Goal: Information Seeking & Learning: Find specific page/section

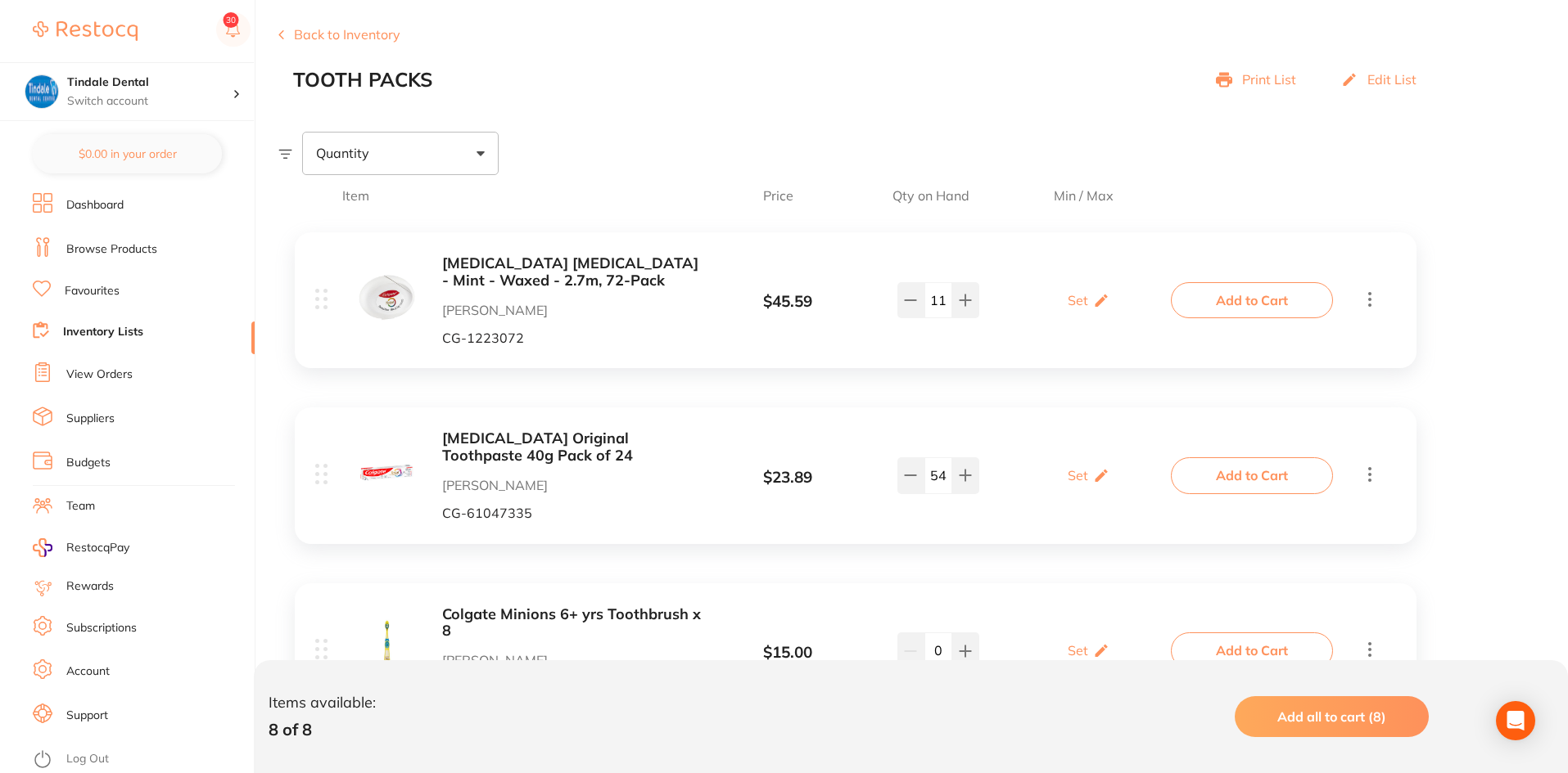
click at [310, 33] on button "Back to Inventory" at bounding box center [339, 33] width 122 height 15
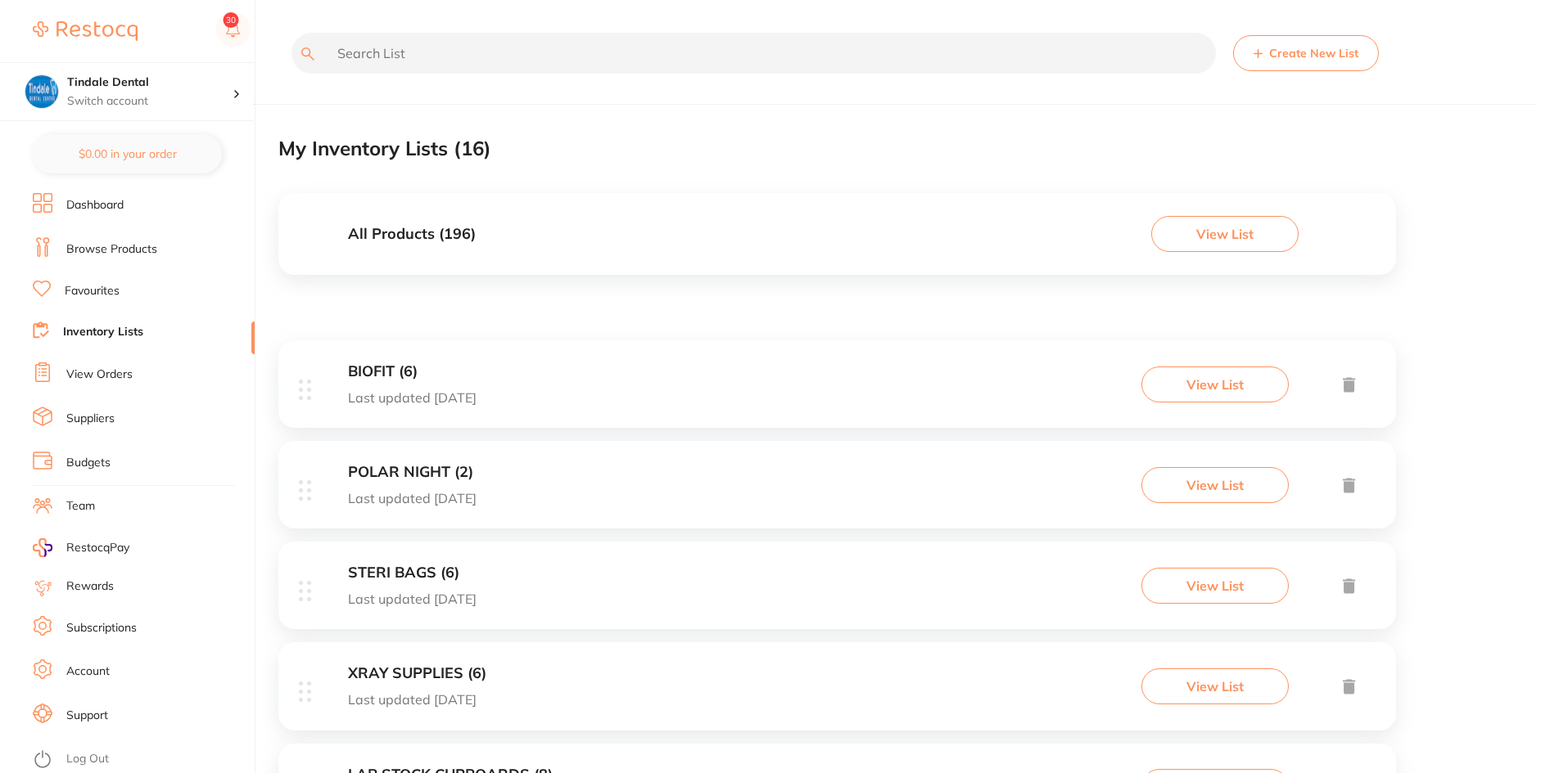
click at [97, 250] on link "Browse Products" at bounding box center [112, 249] width 91 height 16
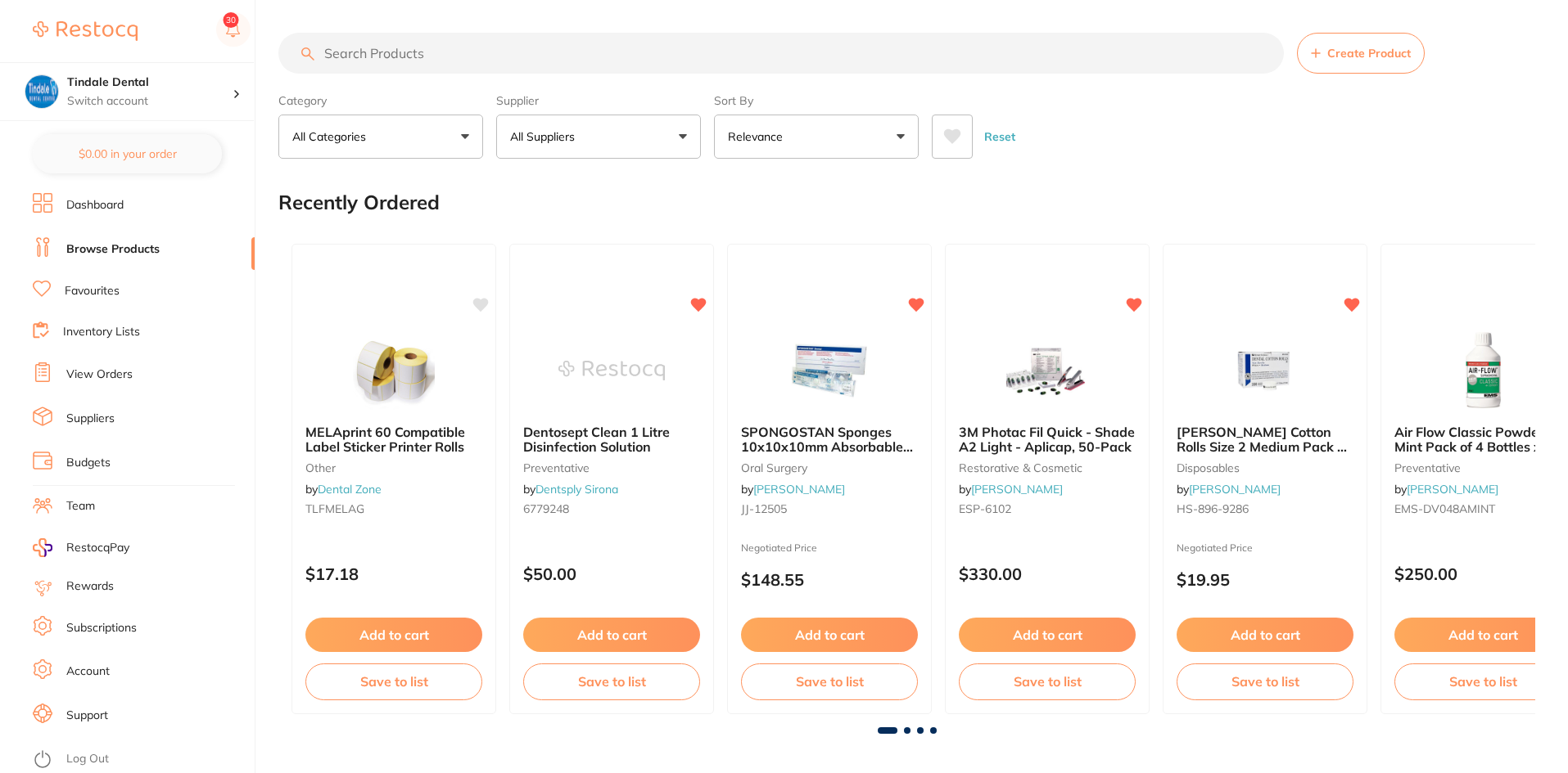
click at [384, 55] on input "search" at bounding box center [780, 53] width 1005 height 41
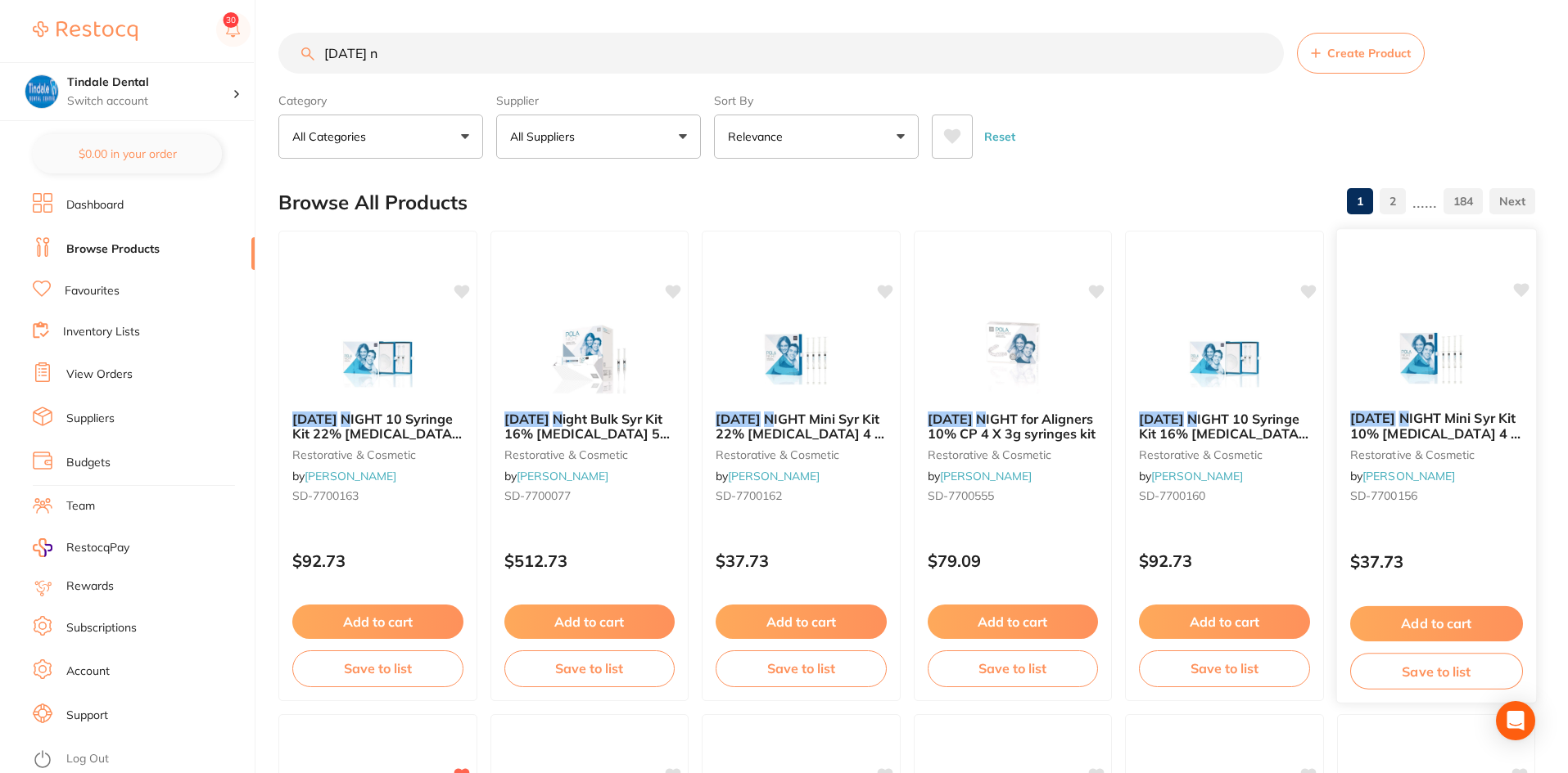
type input "[DATE] n"
click at [1415, 425] on span "IGHT Mini Syr Kit 10% [MEDICAL_DATA] 4 x 1.3g" at bounding box center [1435, 434] width 168 height 46
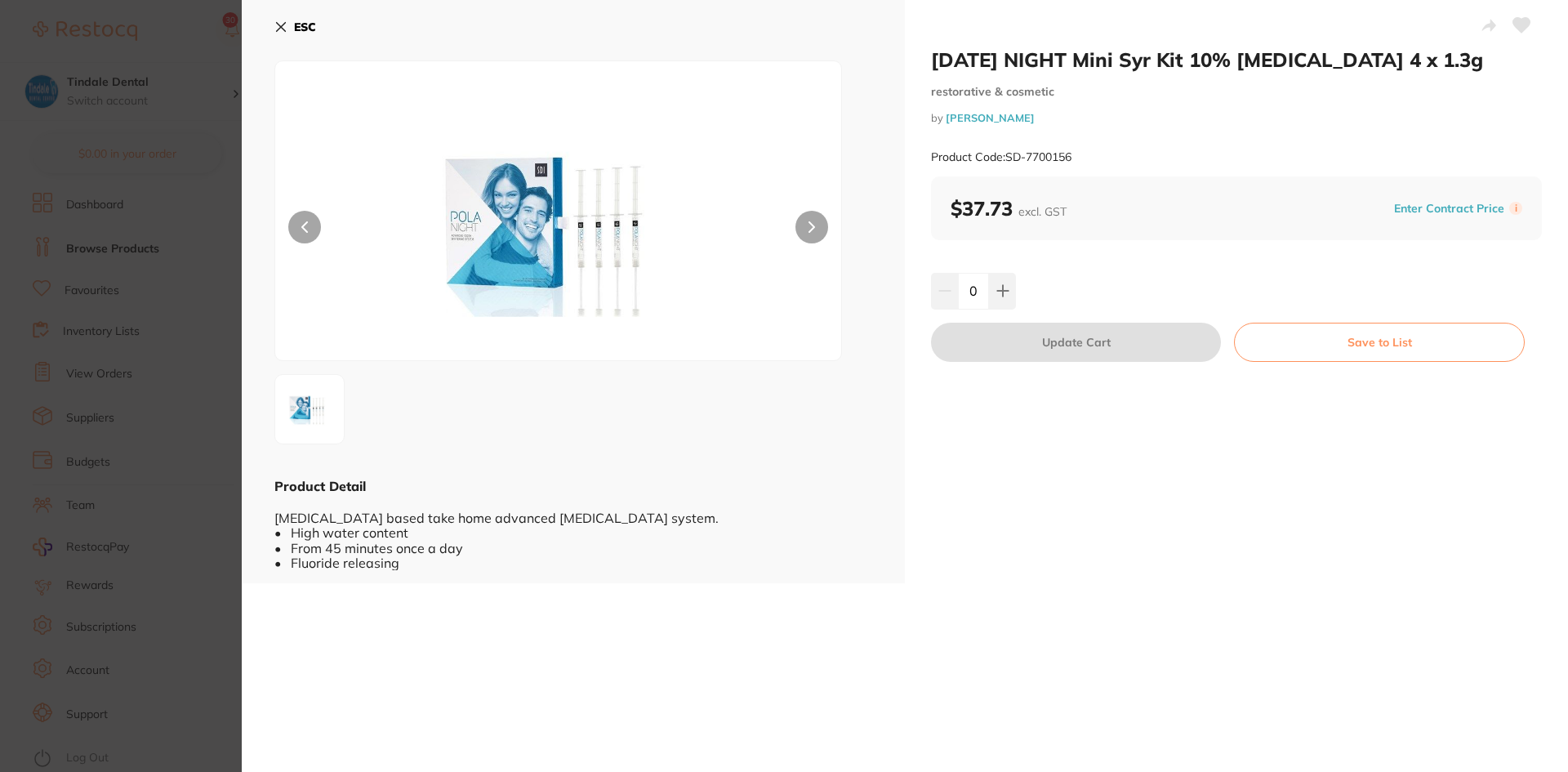
click at [275, 26] on icon at bounding box center [280, 27] width 13 height 13
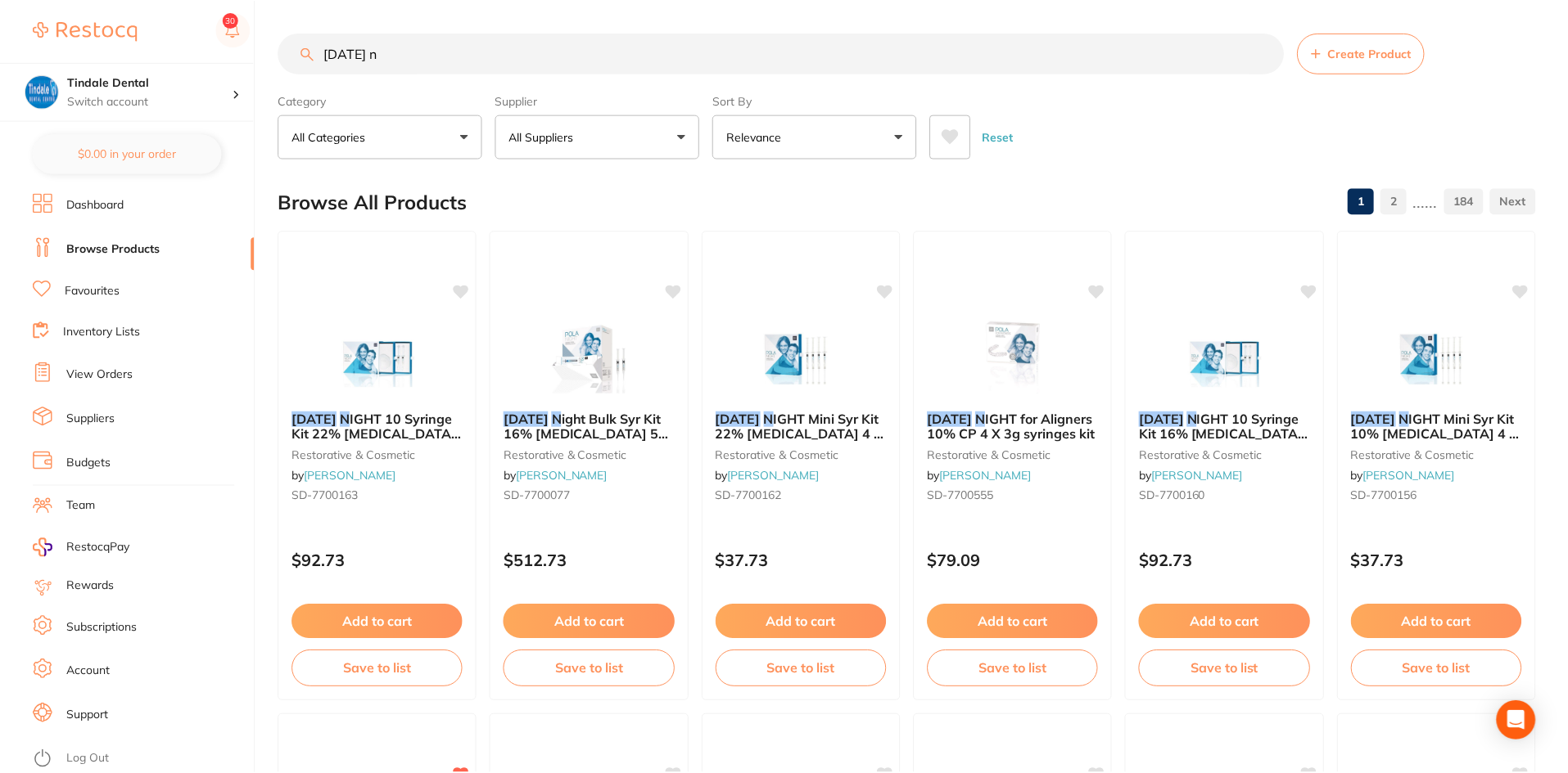
scroll to position [189, 0]
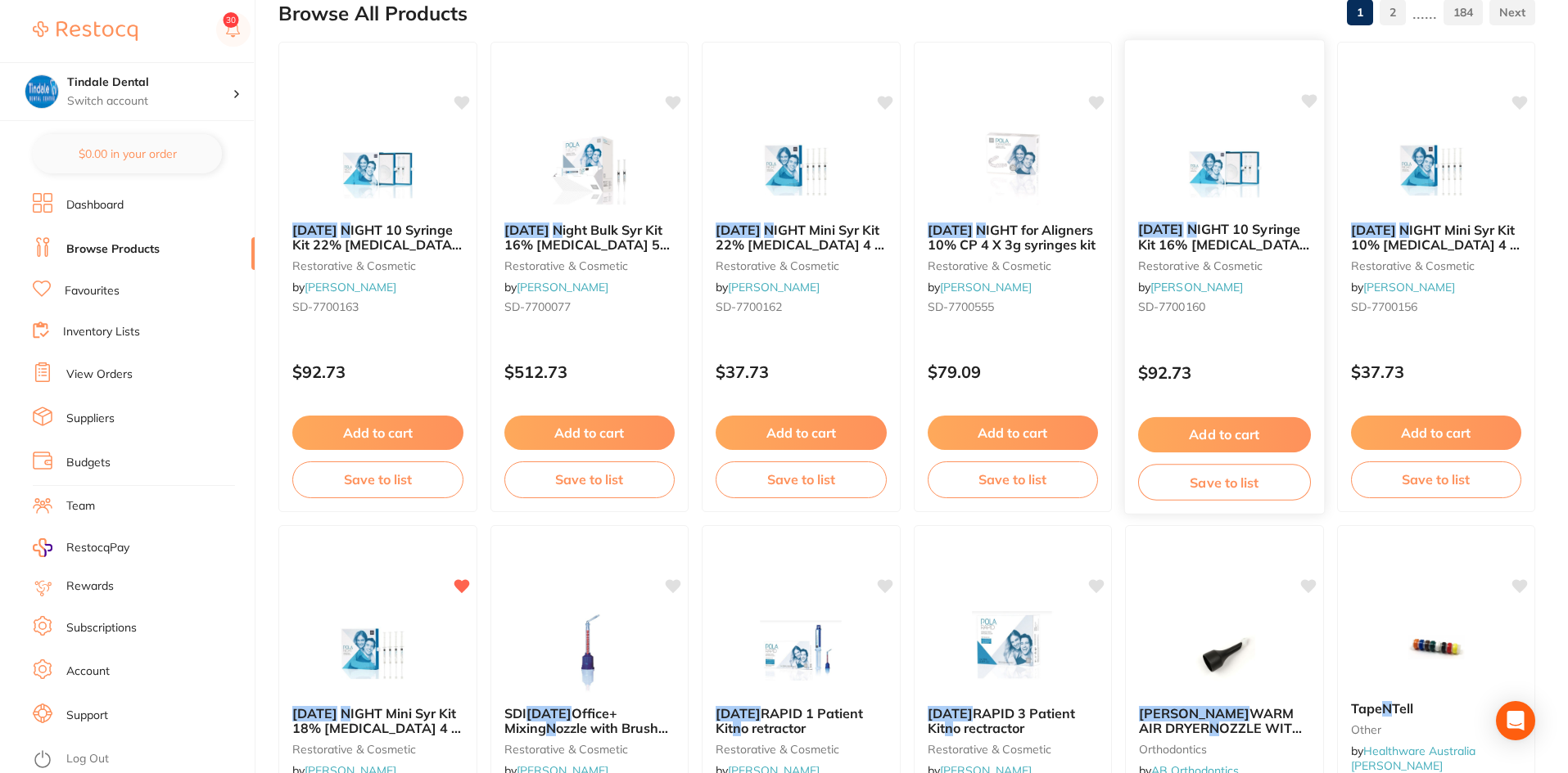
click at [1207, 221] on span "IGHT 10 Syringe Kit 16% [MEDICAL_DATA] 10 x 1.3g" at bounding box center [1223, 245] width 171 height 46
click at [1207, 221] on section at bounding box center [784, 386] width 1568 height 773
click at [1204, 230] on span "IGHT 10 Syringe Kit 16% [MEDICAL_DATA] 10 x 1.3g" at bounding box center [1223, 245] width 171 height 46
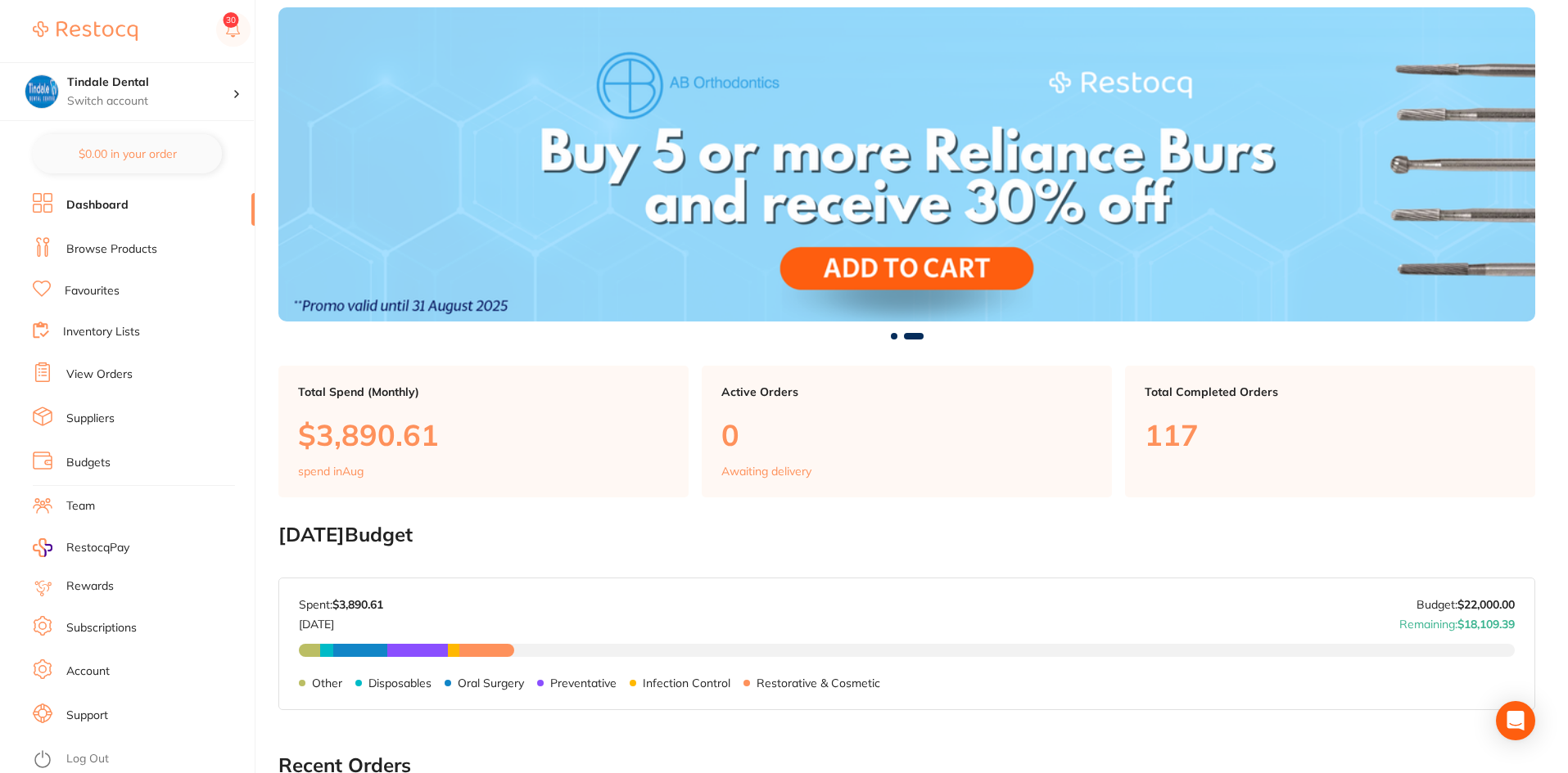
scroll to position [82, 0]
click at [120, 252] on link "Browse Products" at bounding box center [112, 249] width 91 height 16
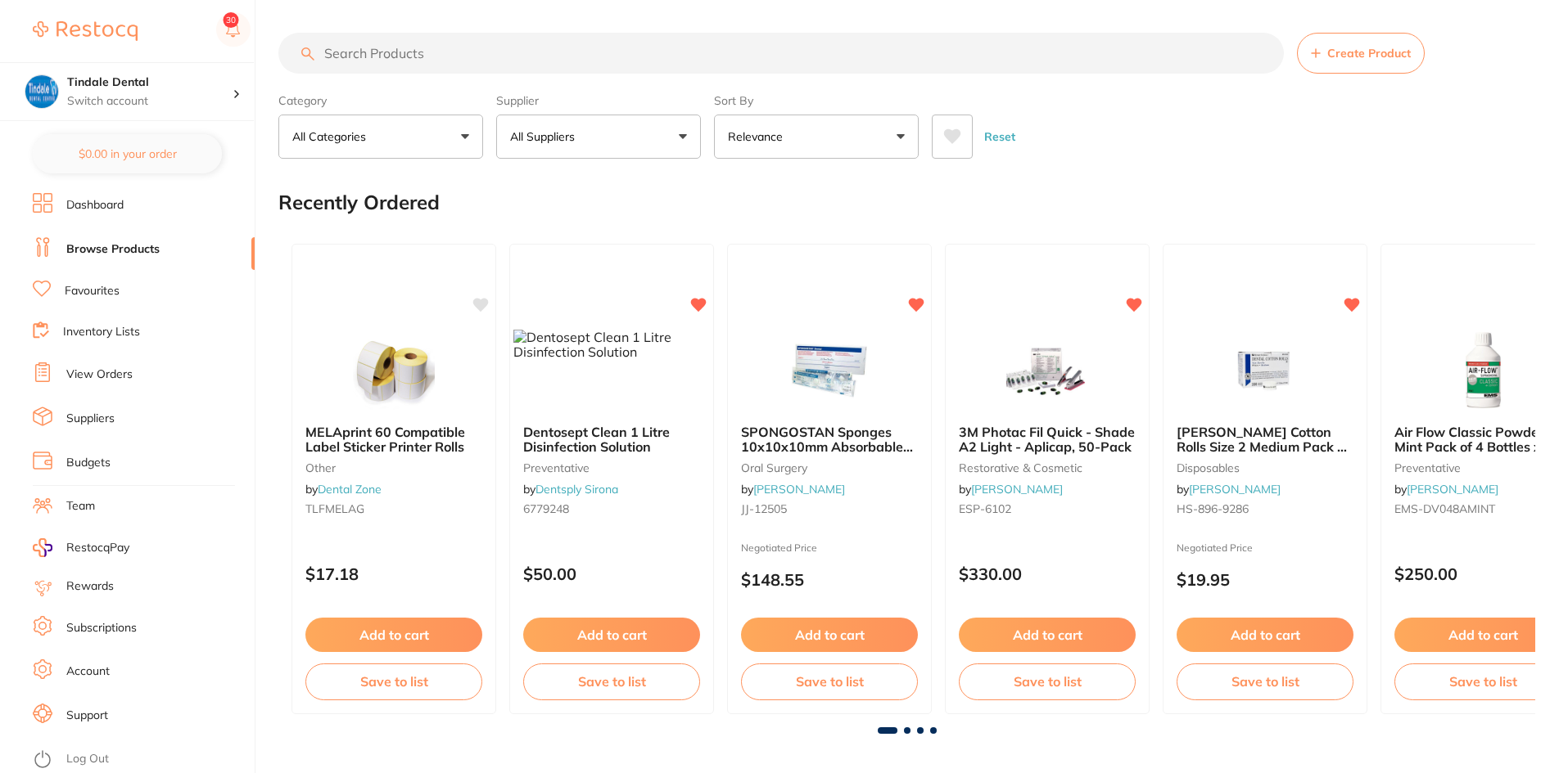
click at [349, 54] on input "search" at bounding box center [780, 53] width 1005 height 41
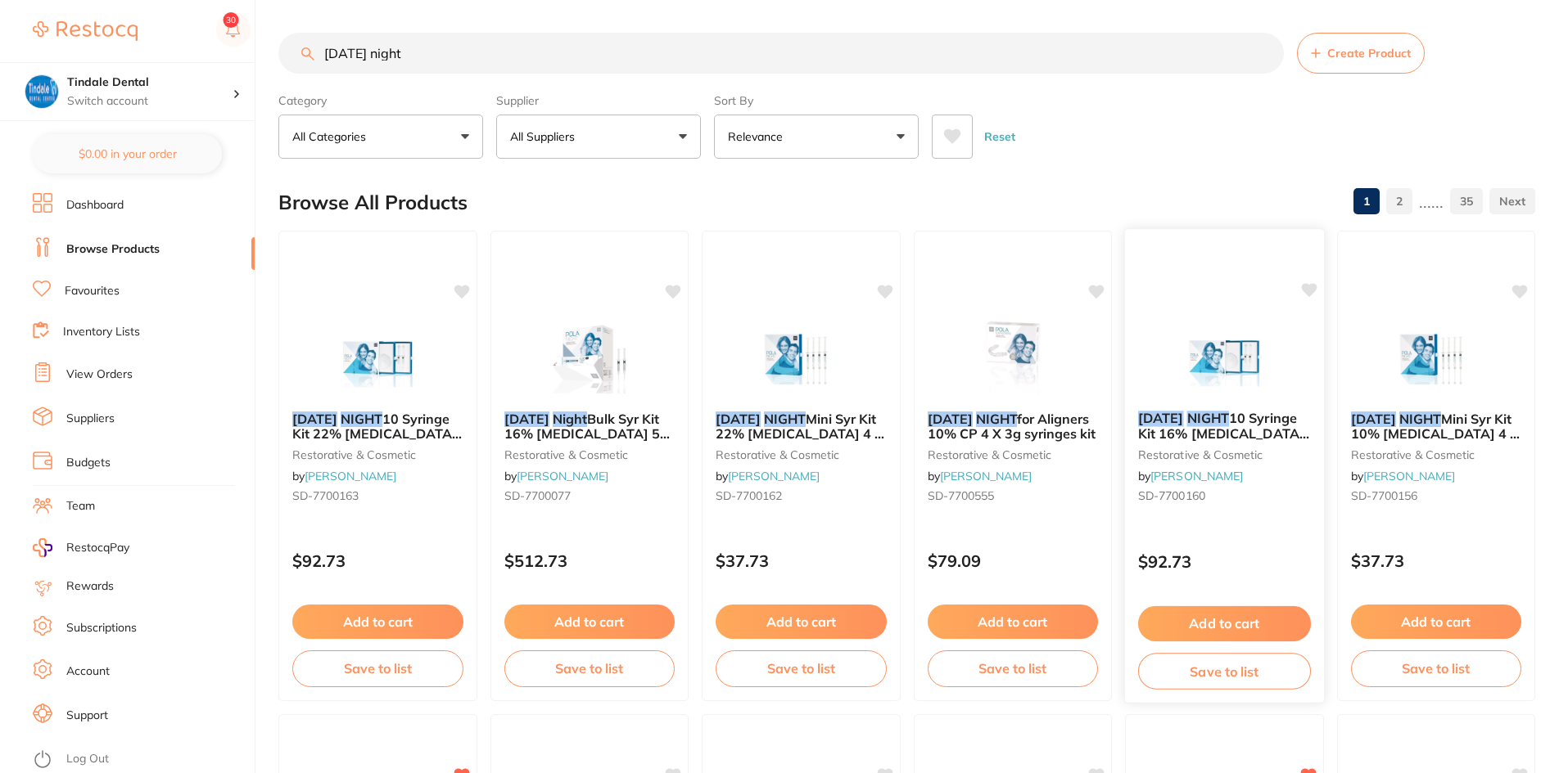
click at [1244, 414] on span "10 Syringe Kit 16% Carbamide Peroxide 10 x 1.3g" at bounding box center [1223, 433] width 171 height 46
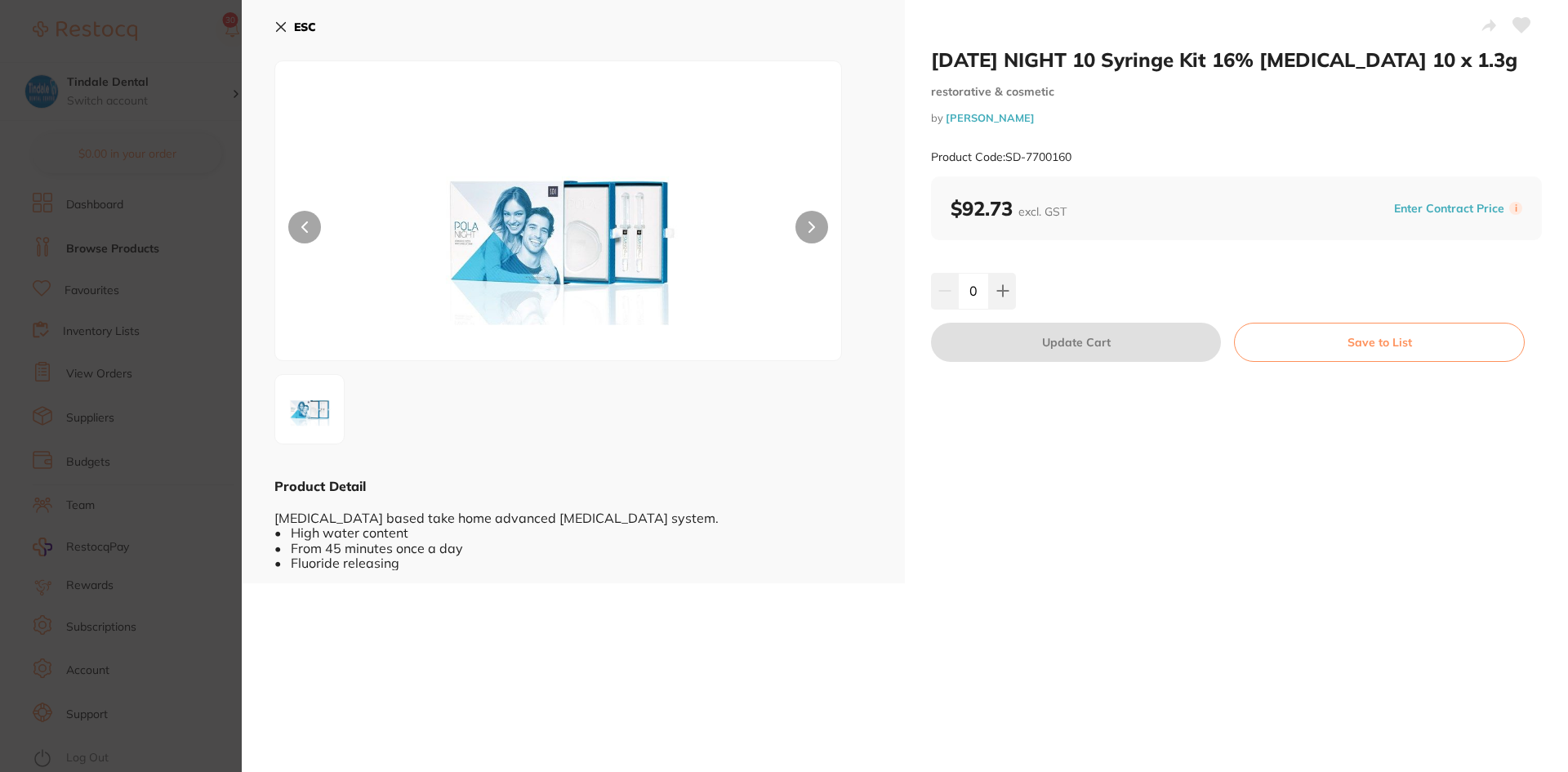
click at [280, 24] on icon at bounding box center [280, 27] width 13 height 13
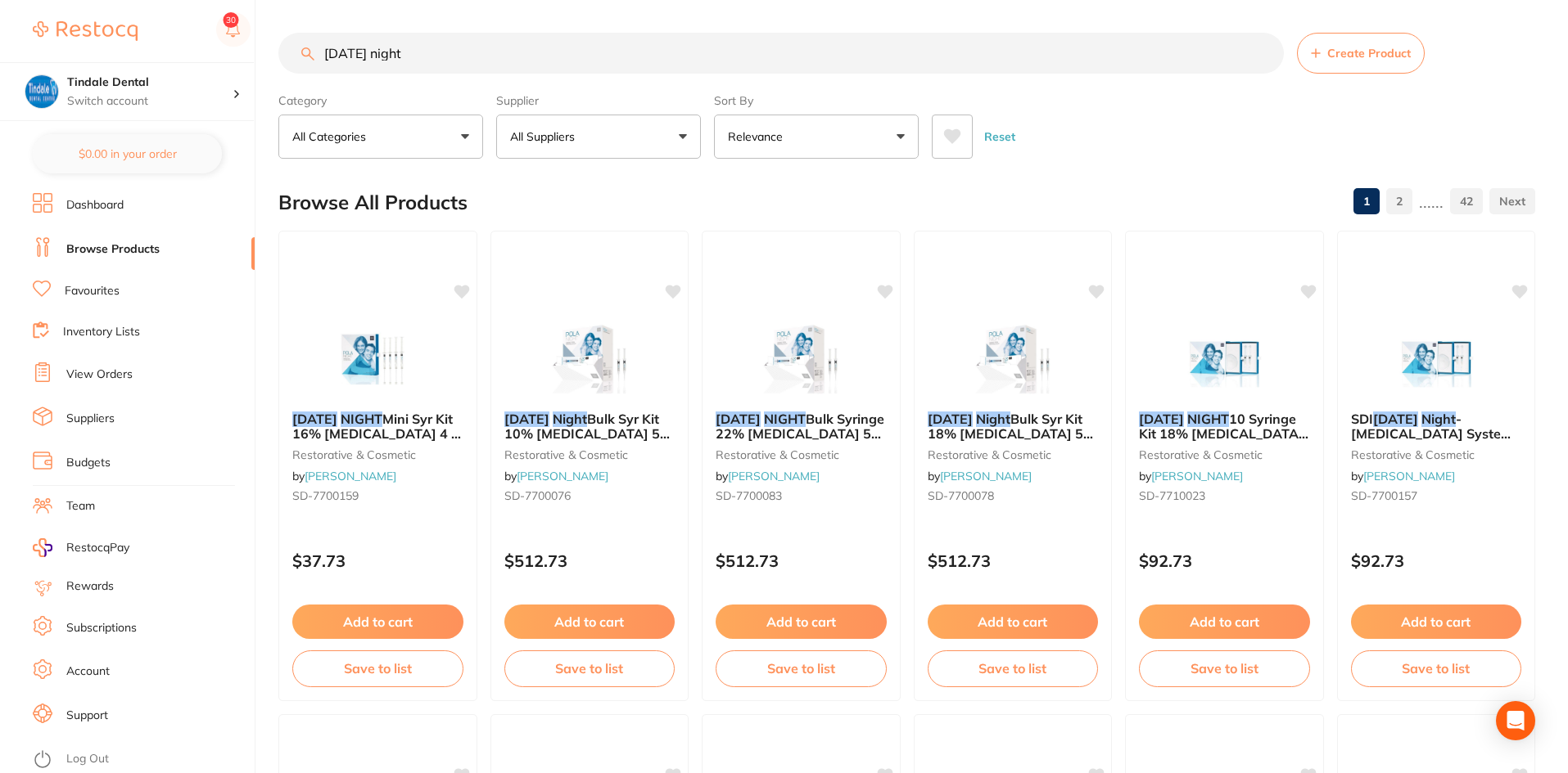
drag, startPoint x: 414, startPoint y: 61, endPoint x: 280, endPoint y: 53, distance: 134.2
click at [280, 53] on input "pola night" at bounding box center [780, 53] width 1005 height 41
type input "calibra cement"
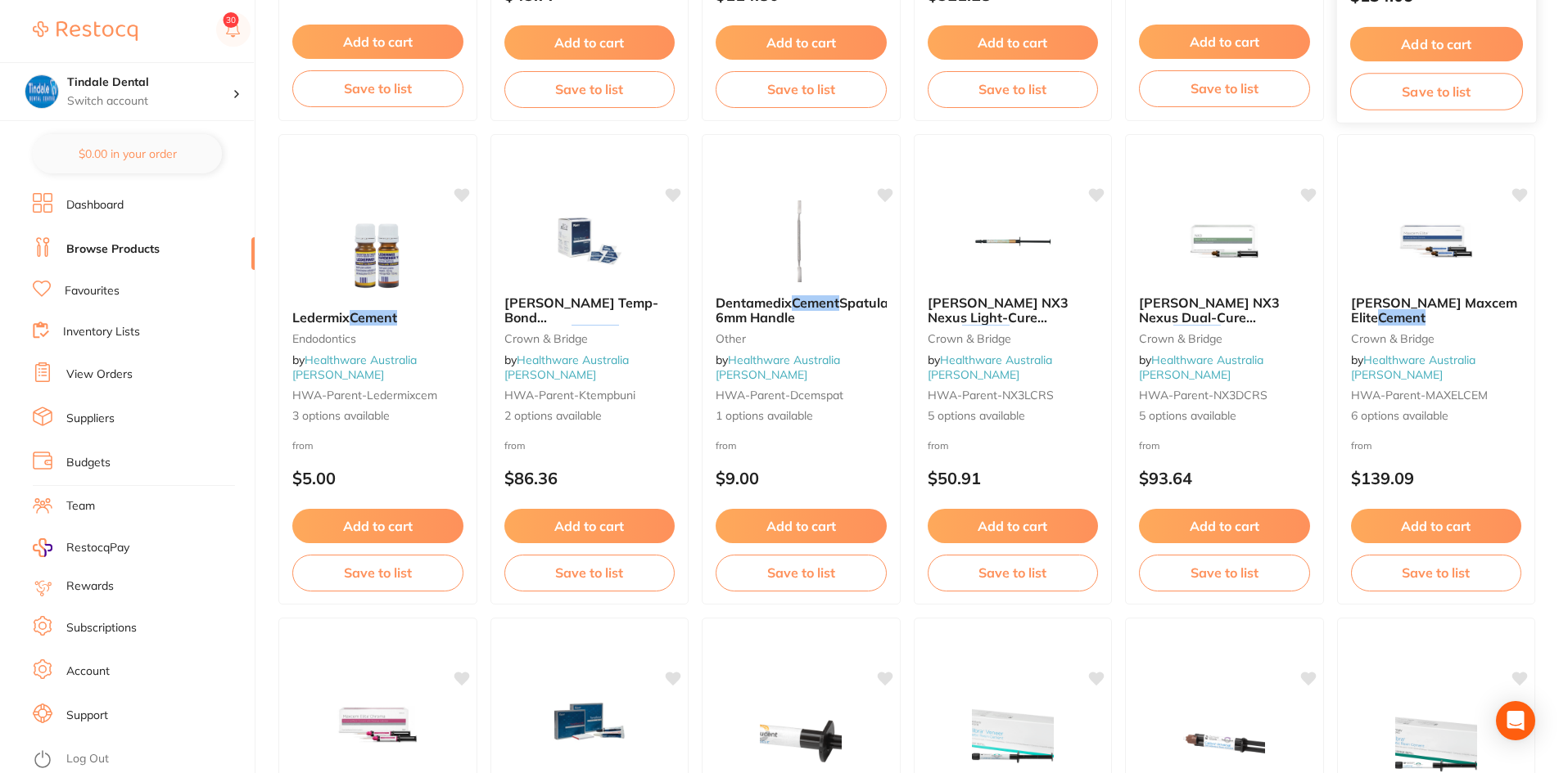
scroll to position [573, 0]
